Goal: Task Accomplishment & Management: Complete application form

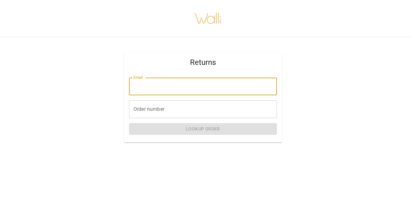
click at [152, 90] on input "Email" at bounding box center [203, 86] width 148 height 18
type input "**********"
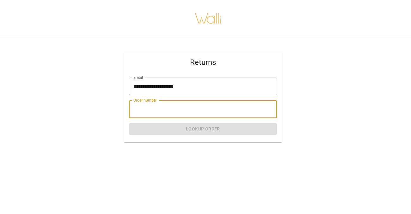
click at [146, 111] on input "Order number" at bounding box center [203, 109] width 148 height 18
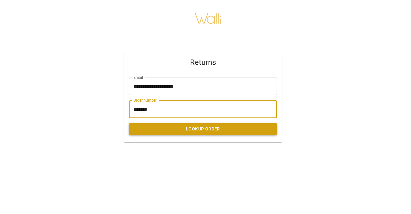
type input "*******"
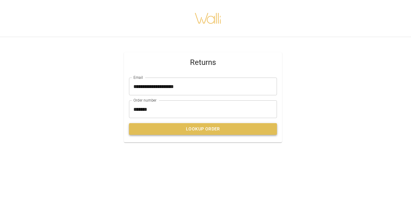
click at [210, 129] on button "Lookup Order" at bounding box center [203, 129] width 148 height 12
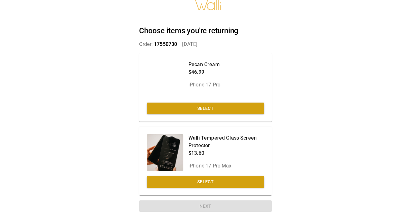
scroll to position [17, 0]
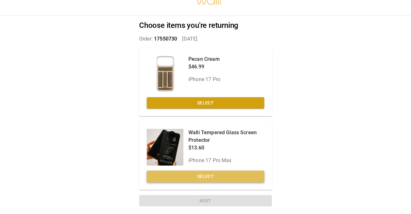
click at [208, 175] on button "Select" at bounding box center [206, 176] width 118 height 12
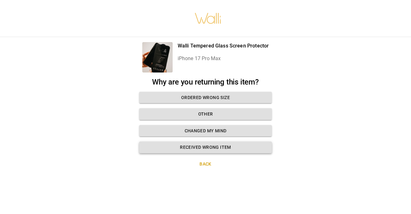
click at [215, 147] on button "Received wrong item" at bounding box center [205, 147] width 133 height 12
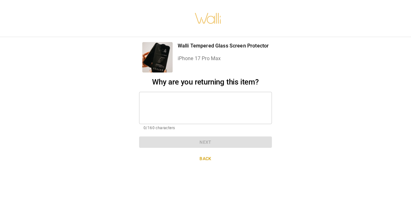
click at [152, 96] on div "* ​" at bounding box center [205, 108] width 133 height 32
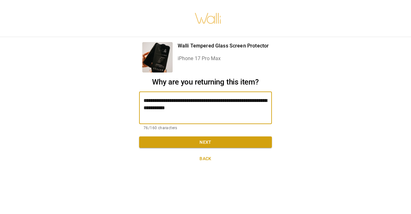
click at [248, 101] on textarea "**********" at bounding box center [206, 108] width 124 height 22
type textarea "**********"
click at [204, 144] on button "Next" at bounding box center [205, 142] width 133 height 12
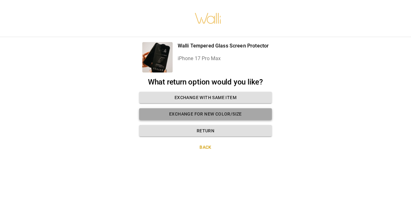
click at [210, 115] on button "Exchange for new color/size" at bounding box center [205, 114] width 133 height 12
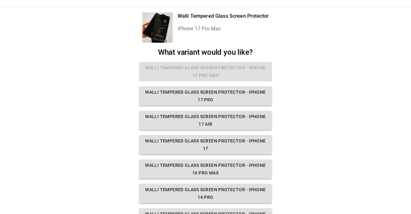
scroll to position [28, 0]
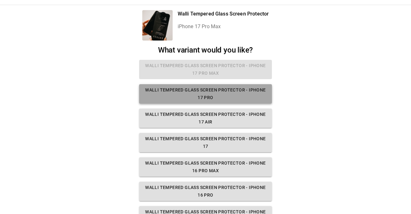
click at [222, 94] on button "Walli Tempered Glass Screen Protector - iPhone 17 Pro" at bounding box center [205, 93] width 133 height 19
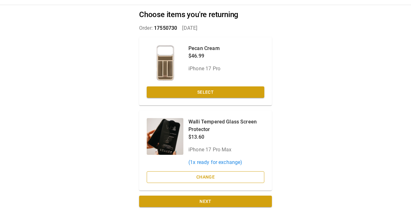
scroll to position [28, 0]
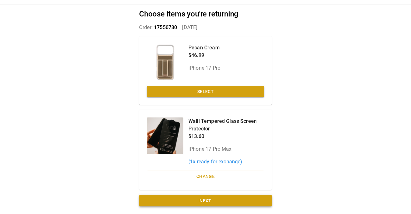
click at [210, 201] on button "Next" at bounding box center [205, 201] width 133 height 12
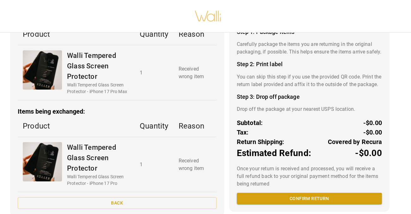
scroll to position [71, 0]
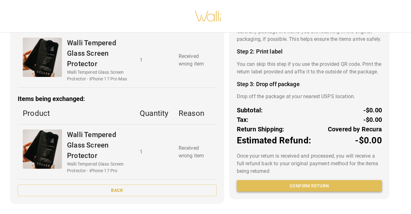
click at [327, 190] on button "Confirm return" at bounding box center [309, 186] width 145 height 12
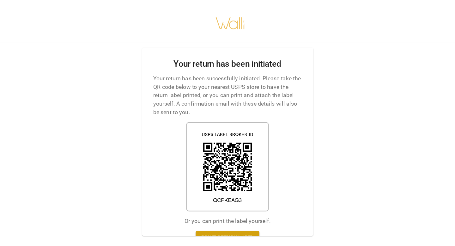
scroll to position [0, 3]
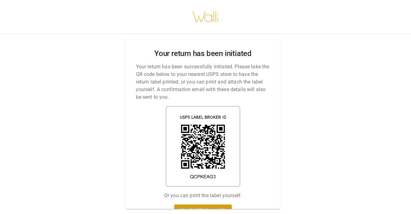
click at [235, 147] on img at bounding box center [203, 146] width 75 height 81
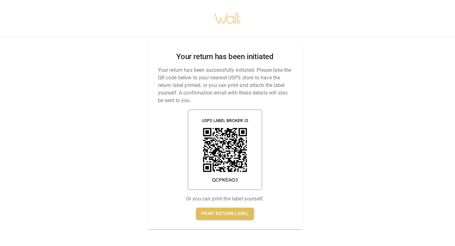
click at [234, 213] on link "Print return label" at bounding box center [225, 214] width 58 height 12
click at [239, 213] on link "Print return label" at bounding box center [225, 214] width 58 height 12
click at [236, 213] on link "Print return label" at bounding box center [225, 214] width 58 height 12
